Goal: Find specific page/section: Find specific page/section

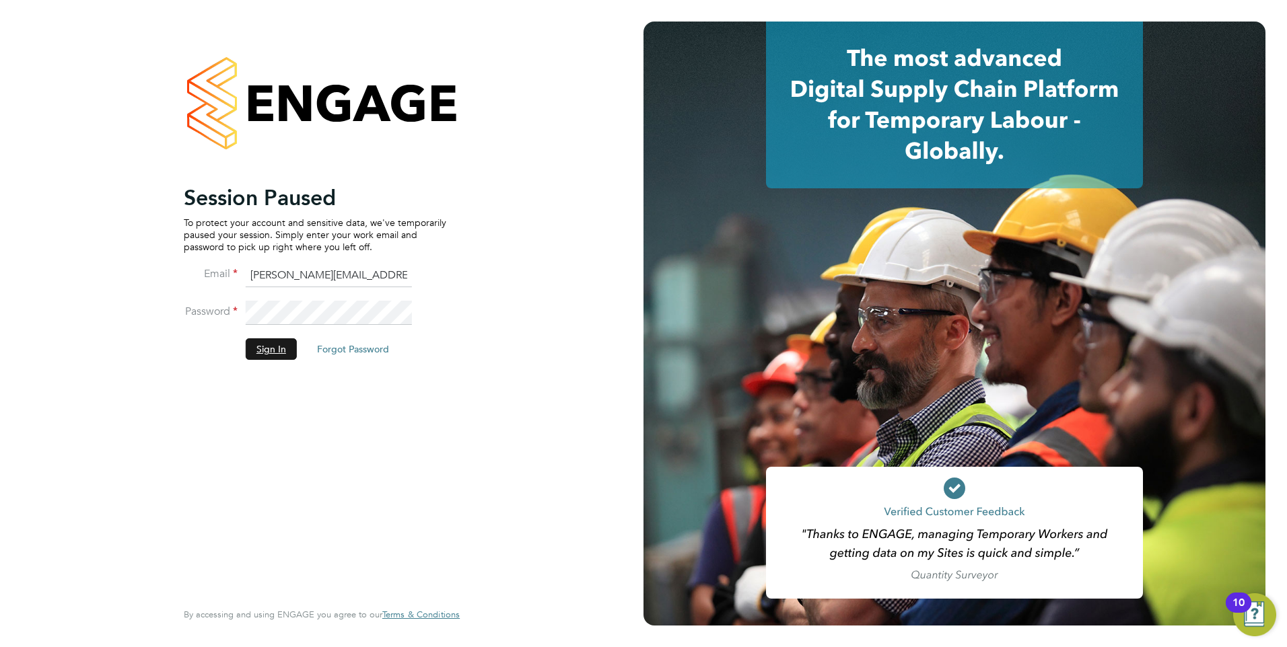
click at [271, 354] on button "Sign In" at bounding box center [271, 350] width 51 height 22
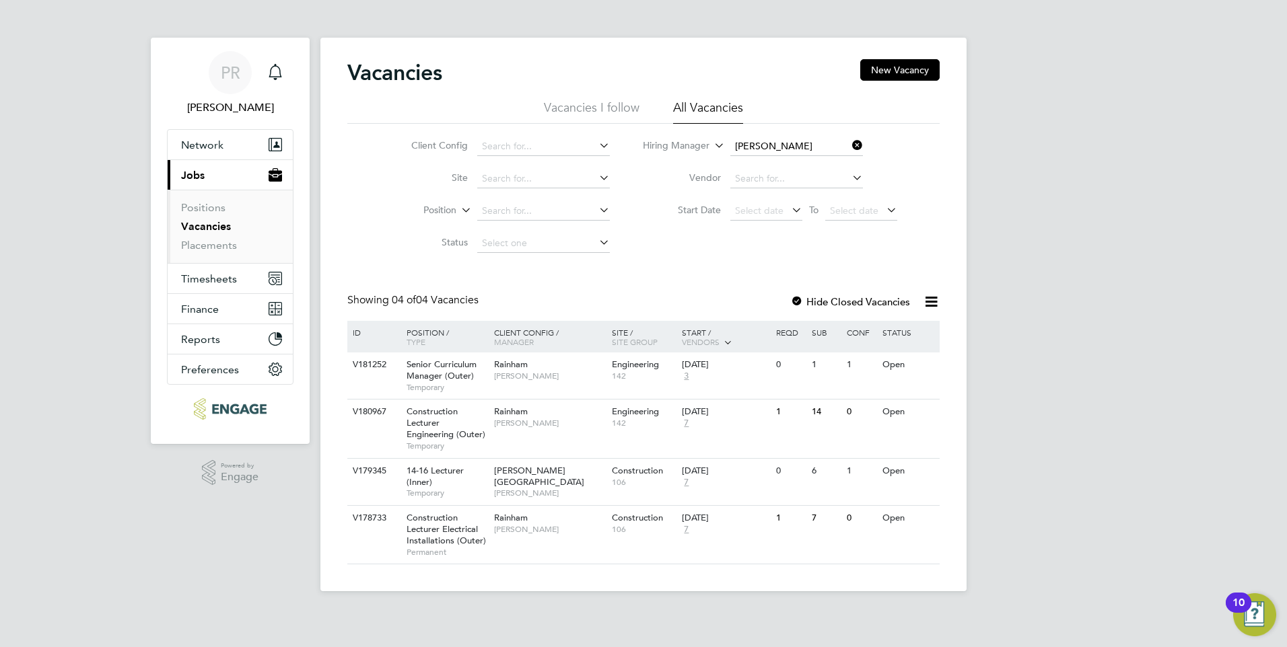
click at [849, 144] on icon at bounding box center [849, 145] width 0 height 19
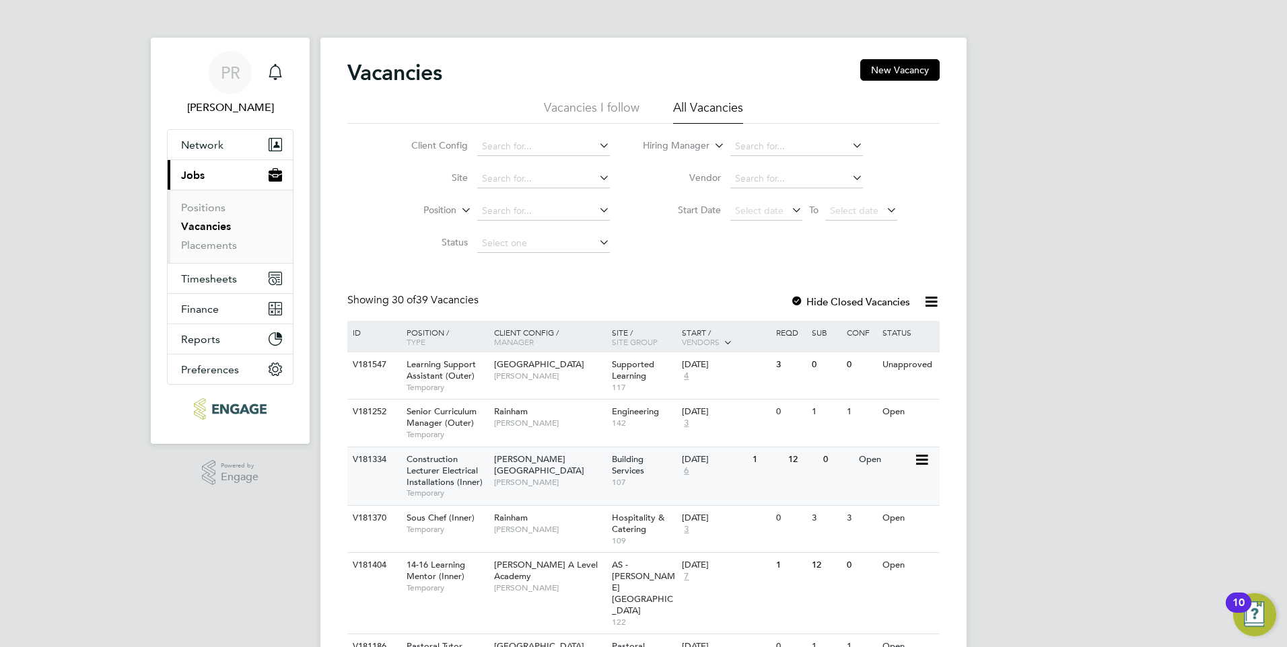
click at [567, 480] on div "Hackney Campus Christopher Taylor" at bounding box center [550, 471] width 118 height 46
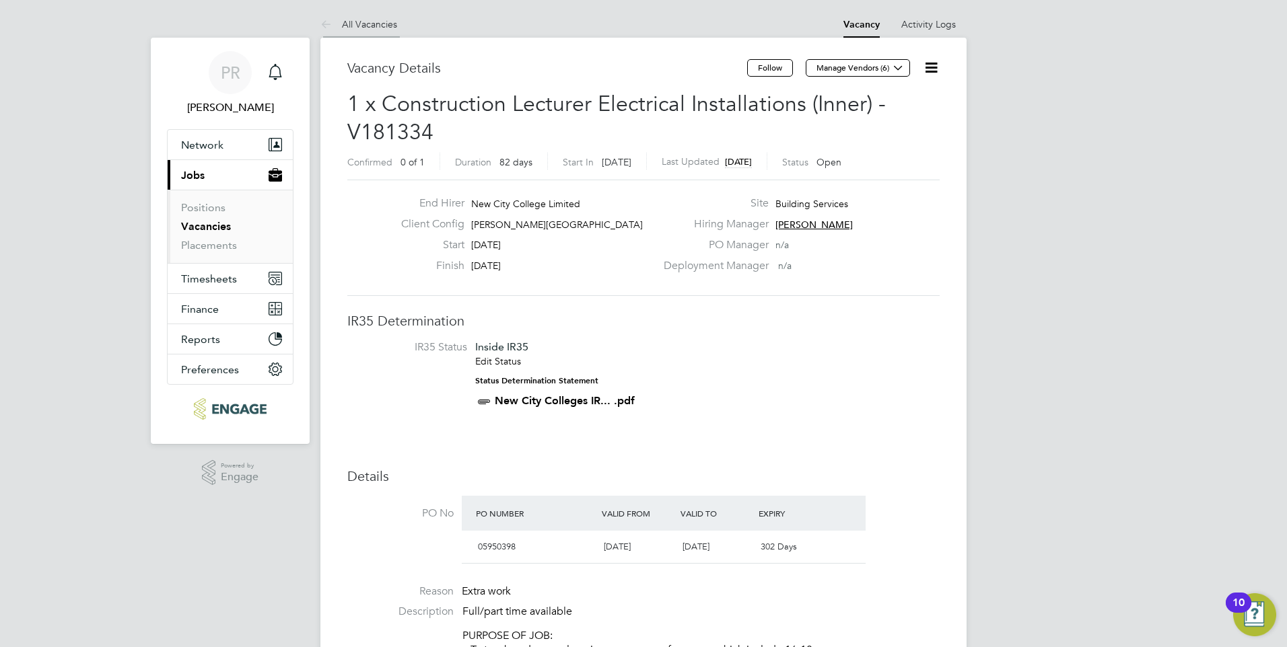
click at [345, 32] on li "All Vacancies" at bounding box center [358, 24] width 77 height 27
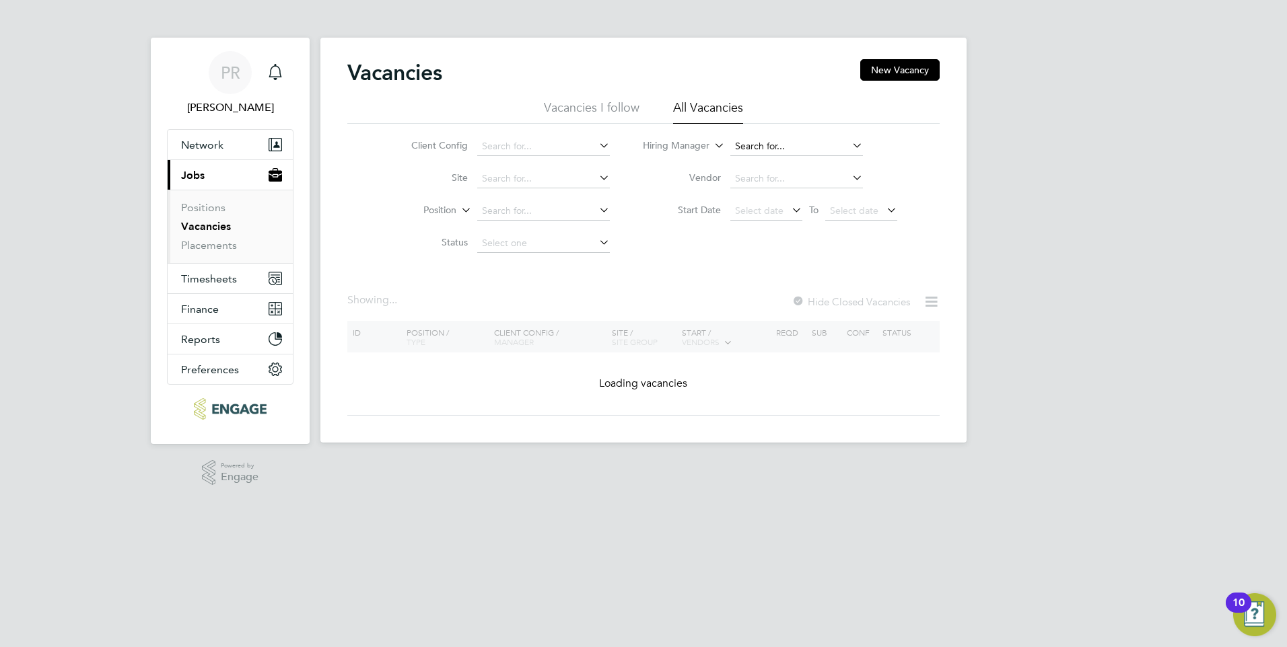
click at [779, 139] on input at bounding box center [796, 146] width 133 height 19
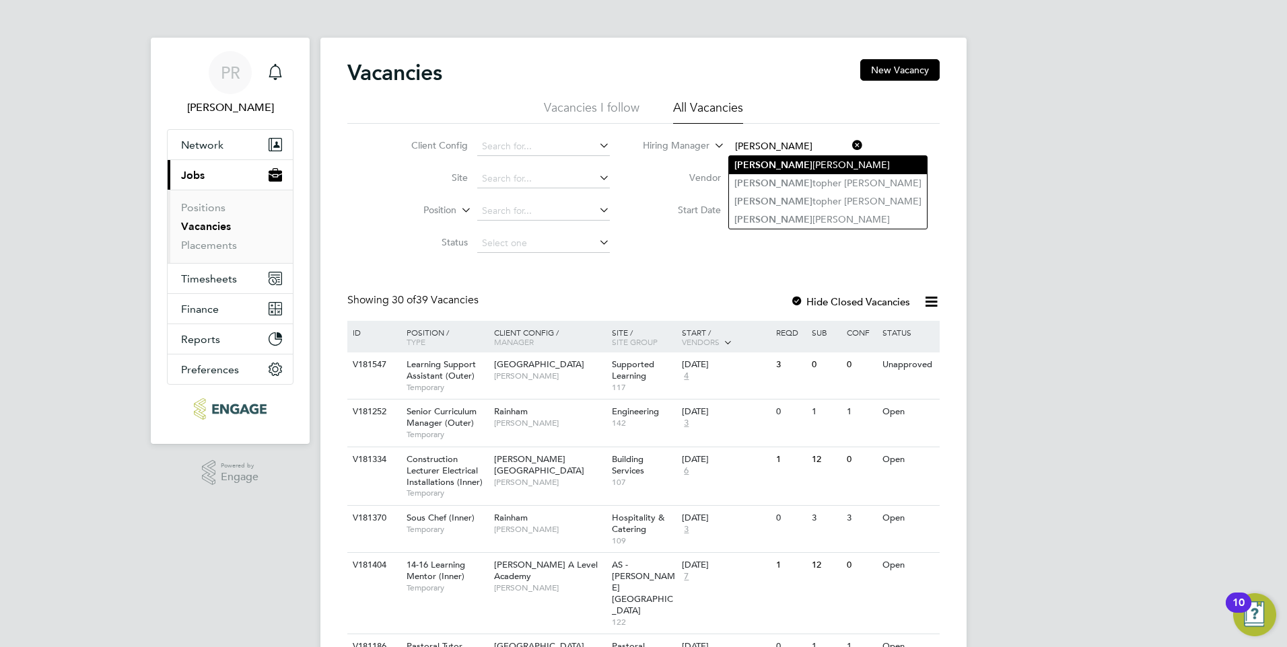
click at [784, 170] on li "Chris topher Taylor" at bounding box center [828, 165] width 198 height 18
type input "Christopher Taylor"
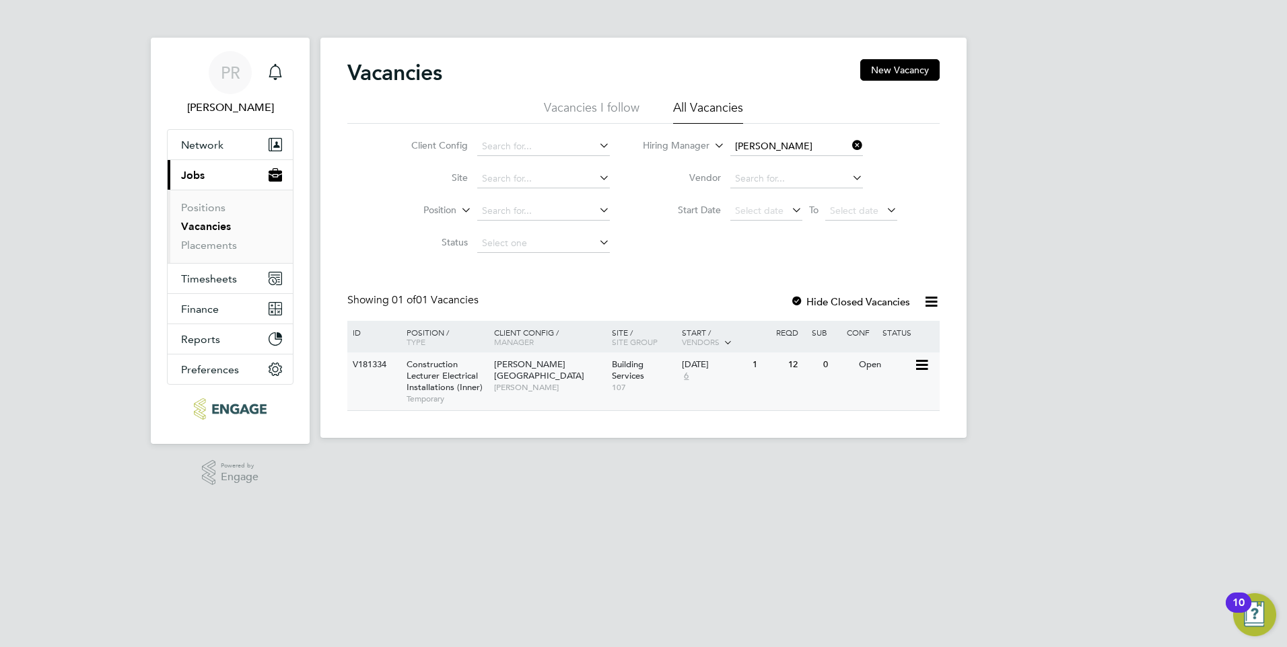
click at [528, 382] on span "Christopher Taylor" at bounding box center [549, 387] width 111 height 11
